Goal: Communication & Community: Participate in discussion

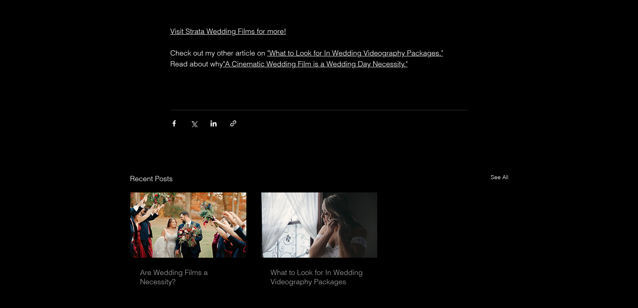
scroll to position [2224, 0]
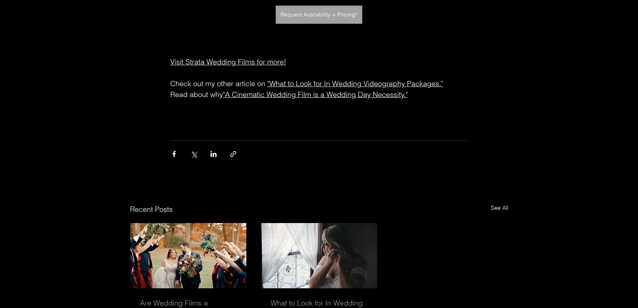
click at [342, 132] on span "main content" at bounding box center [319, 127] width 298 height 11
click at [317, 128] on span "main content" at bounding box center [319, 127] width 298 height 11
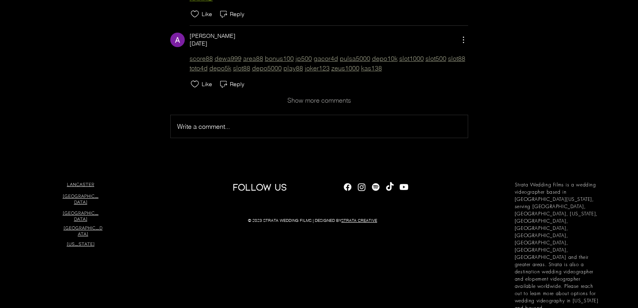
scroll to position [11140, 0]
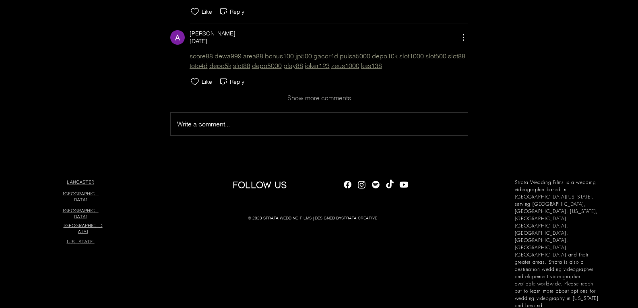
click at [269, 129] on div "Write a comment... Write a comment..." at bounding box center [319, 124] width 284 height 10
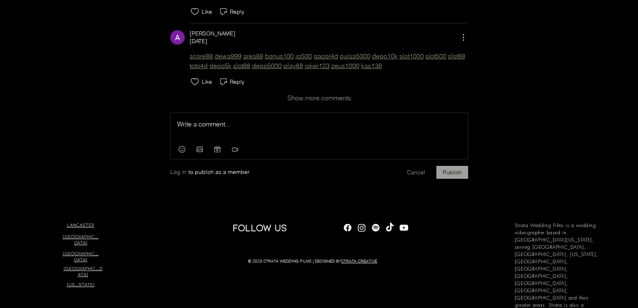
click at [232, 134] on div "Press Esc to exit editor." at bounding box center [319, 126] width 297 height 27
click at [231, 129] on p "Rich Text Editor" at bounding box center [319, 124] width 284 height 10
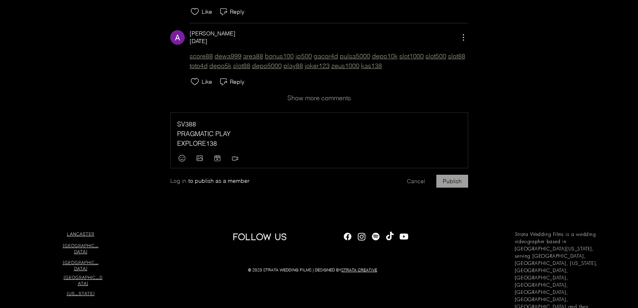
click at [181, 134] on div "SV388 PRAGMATIC PLAY EXPLORE138 Press Esc to exit editor." at bounding box center [319, 130] width 297 height 35
click at [182, 128] on span "SV388" at bounding box center [186, 124] width 19 height 8
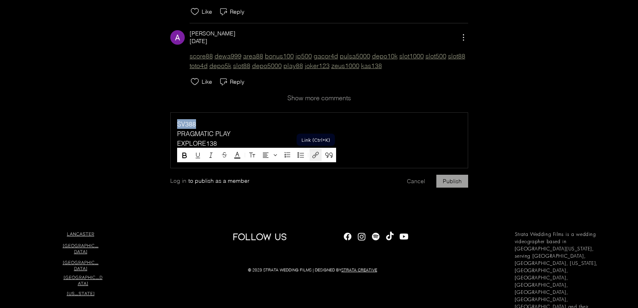
drag, startPoint x: 313, startPoint y: 154, endPoint x: 307, endPoint y: 159, distance: 8.0
click at [314, 154] on icon "Link (Ctrl+K)" at bounding box center [316, 155] width 10 height 10
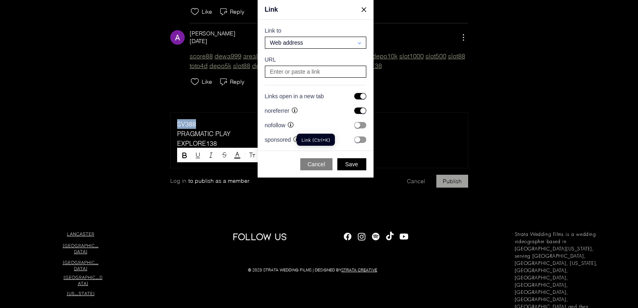
scroll to position [1605, 1537]
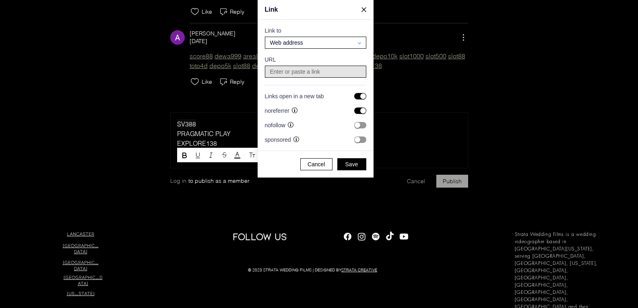
click at [311, 70] on input at bounding box center [316, 71] width 96 height 11
paste input "[URL][DOMAIN_NAME]"
type input "[URL][DOMAIN_NAME]"
click at [344, 167] on button "Save" at bounding box center [351, 164] width 29 height 12
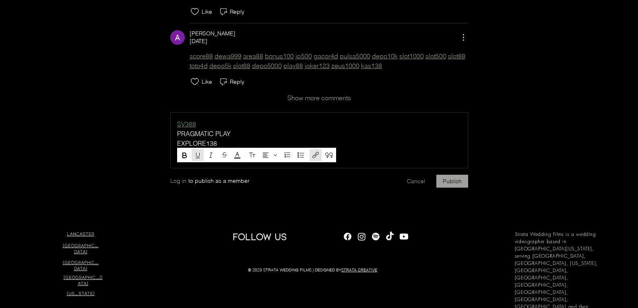
click at [357, 129] on p "SV388" at bounding box center [319, 124] width 284 height 10
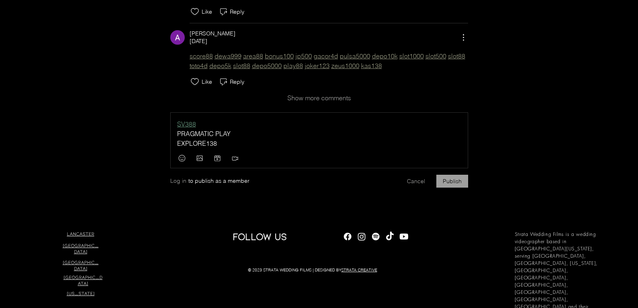
click at [217, 138] on span "PRAGMATIC PLAY" at bounding box center [204, 134] width 54 height 8
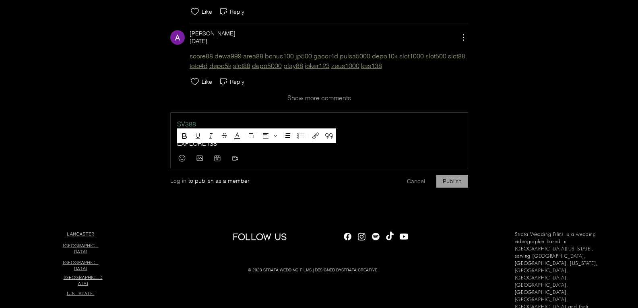
drag, startPoint x: 232, startPoint y: 150, endPoint x: 169, endPoint y: 147, distance: 63.2
click at [256, 138] on p "PRAGMATIC PLAY" at bounding box center [319, 134] width 284 height 10
drag, startPoint x: 233, startPoint y: 149, endPoint x: 176, endPoint y: 148, distance: 56.3
click at [176, 148] on div "SV388 PRAGMATIC PLAY EXPLORE138 Press Esc to exit editor." at bounding box center [319, 130] width 297 height 35
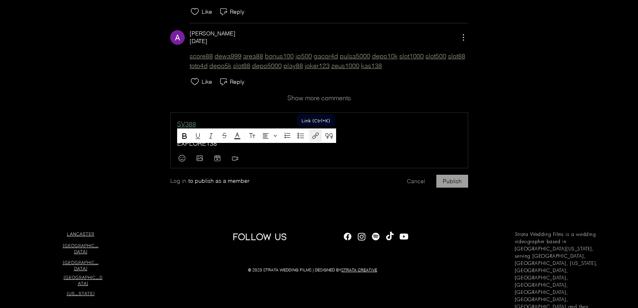
click at [317, 139] on icon "Link (Ctrl+K)" at bounding box center [316, 136] width 10 height 10
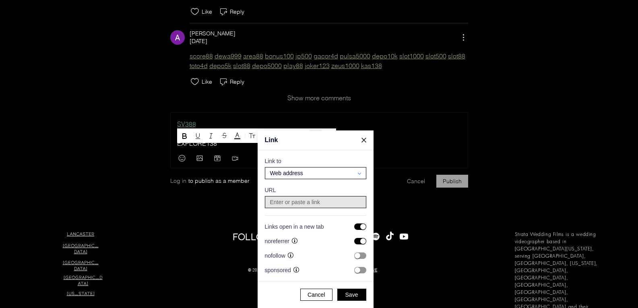
click at [307, 200] on input at bounding box center [316, 201] width 96 height 11
paste input "[URL][DOMAIN_NAME]"
type input "[URL][DOMAIN_NAME]"
click at [356, 296] on span "Save" at bounding box center [351, 294] width 13 height 7
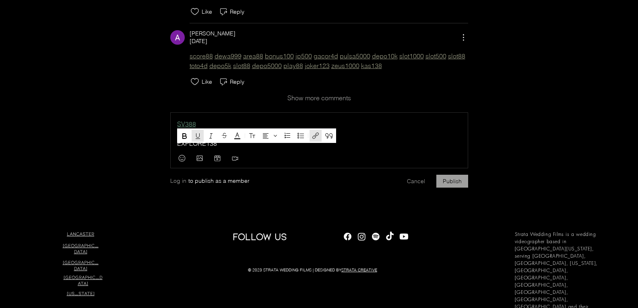
click at [346, 148] on p "EXPLORE138" at bounding box center [319, 143] width 284 height 10
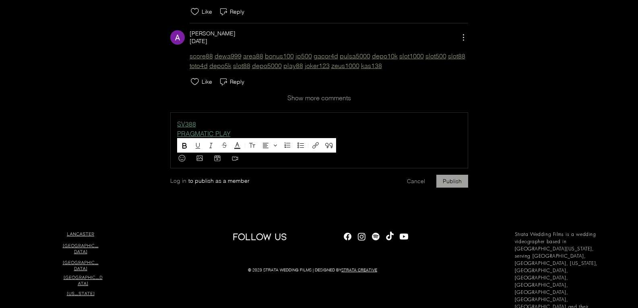
drag, startPoint x: 220, startPoint y: 161, endPoint x: 176, endPoint y: 160, distance: 43.5
click at [176, 148] on div "SV388 PRAGMATIC PLAY EXPLORE138 Press Esc to exit editor." at bounding box center [319, 130] width 297 height 35
click at [318, 143] on icon "Link (Ctrl+K)" at bounding box center [316, 145] width 10 height 10
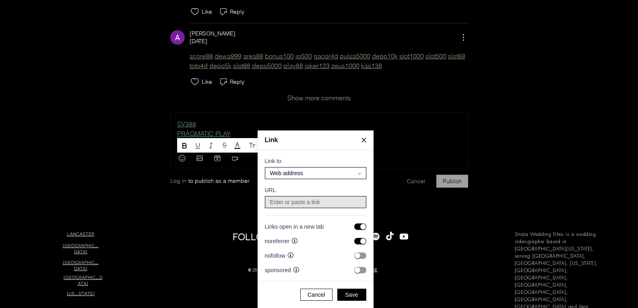
click at [330, 204] on input at bounding box center [316, 201] width 96 height 11
paste input "[URL][DOMAIN_NAME]"
type input "[URL][DOMAIN_NAME]"
click at [355, 295] on span "Save" at bounding box center [351, 294] width 13 height 7
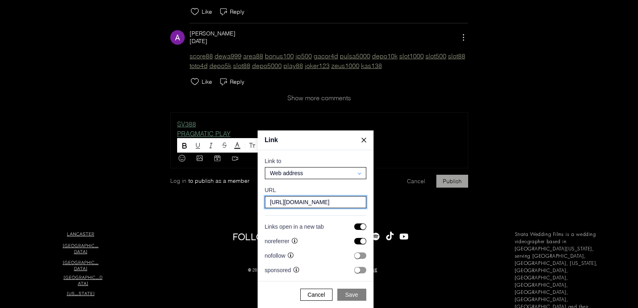
scroll to position [0, 0]
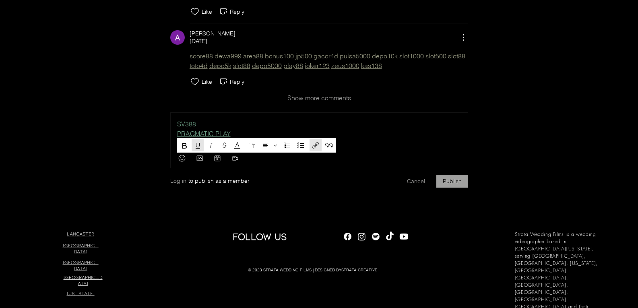
click at [453, 187] on div "SV388 PRAGMATIC PLAY EXPLORE138 Press Esc to exit editor. Log in to publish as …" at bounding box center [319, 148] width 298 height 78
click at [453, 187] on button "Publish" at bounding box center [452, 181] width 32 height 13
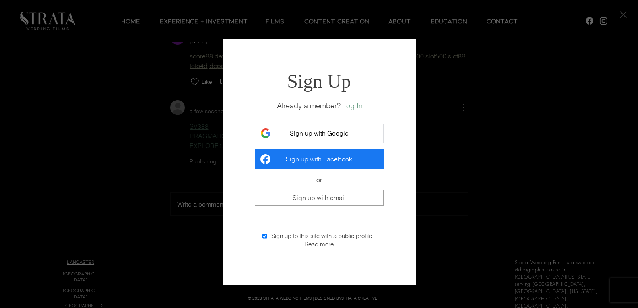
click at [339, 135] on span "Sign up with Google" at bounding box center [319, 133] width 59 height 8
click at [340, 135] on span "Sign up with Google" at bounding box center [319, 133] width 59 height 8
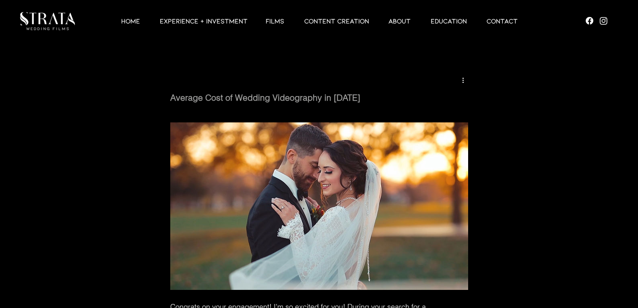
scroll to position [11140, 0]
